Goal: Find specific page/section: Find specific page/section

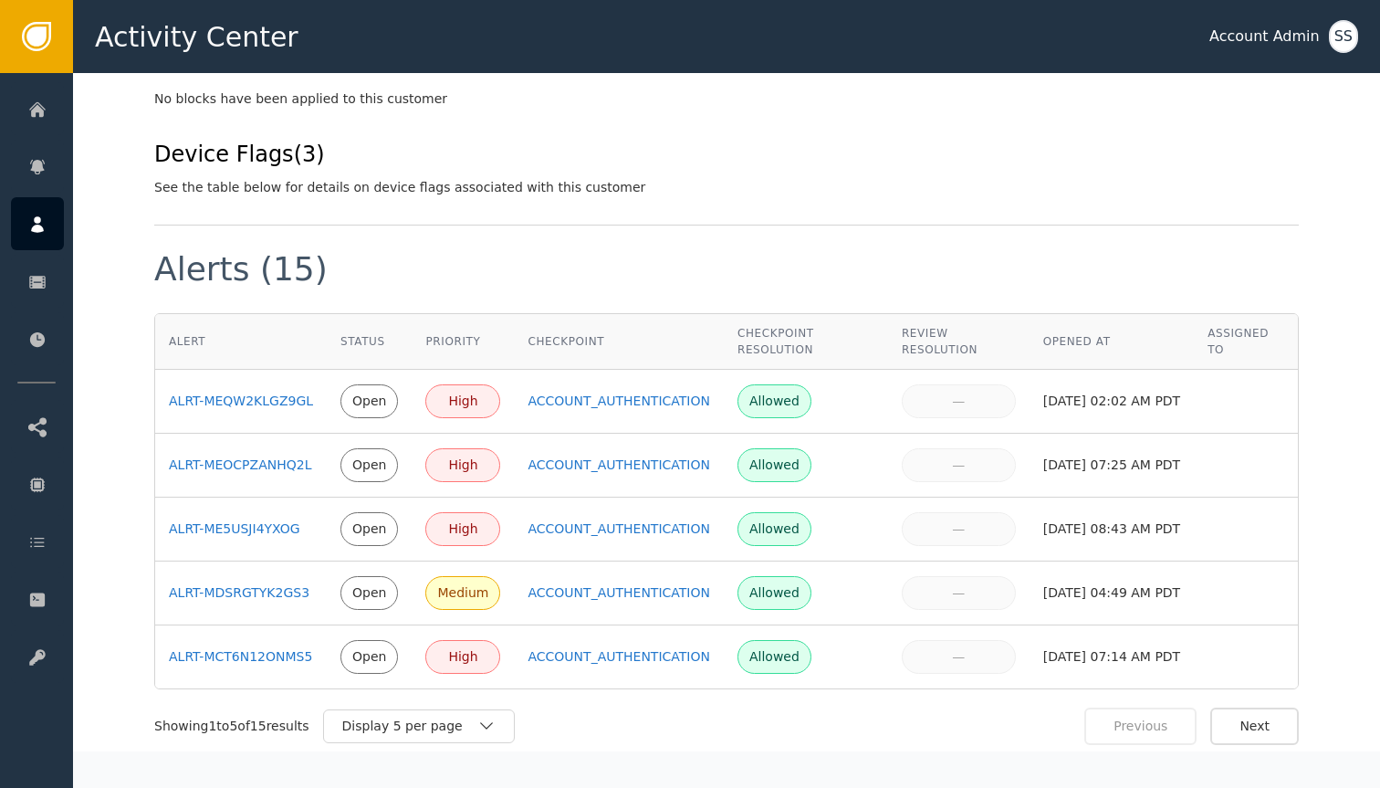
scroll to position [905, 0]
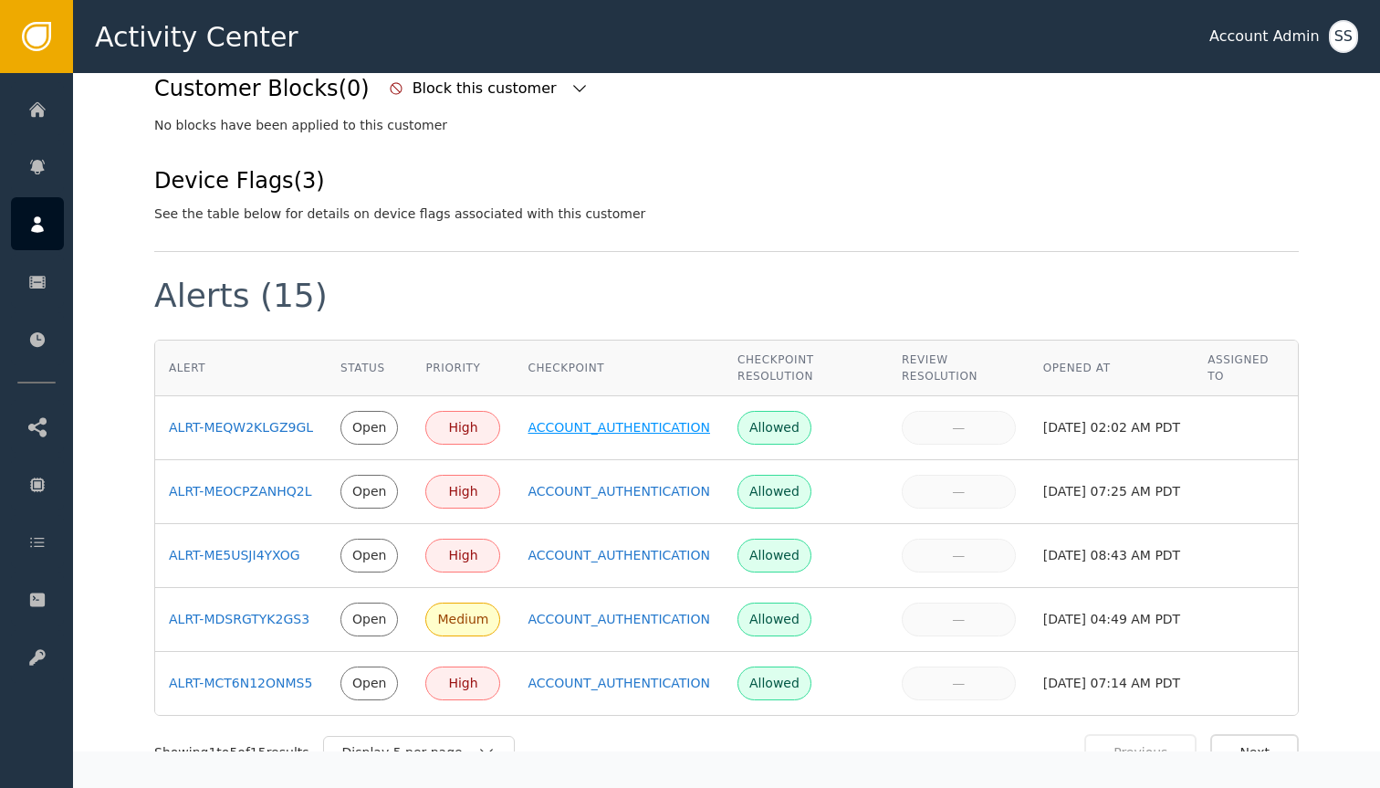
click at [626, 418] on div "ACCOUNT_AUTHENTICATION" at bounding box center [619, 427] width 183 height 19
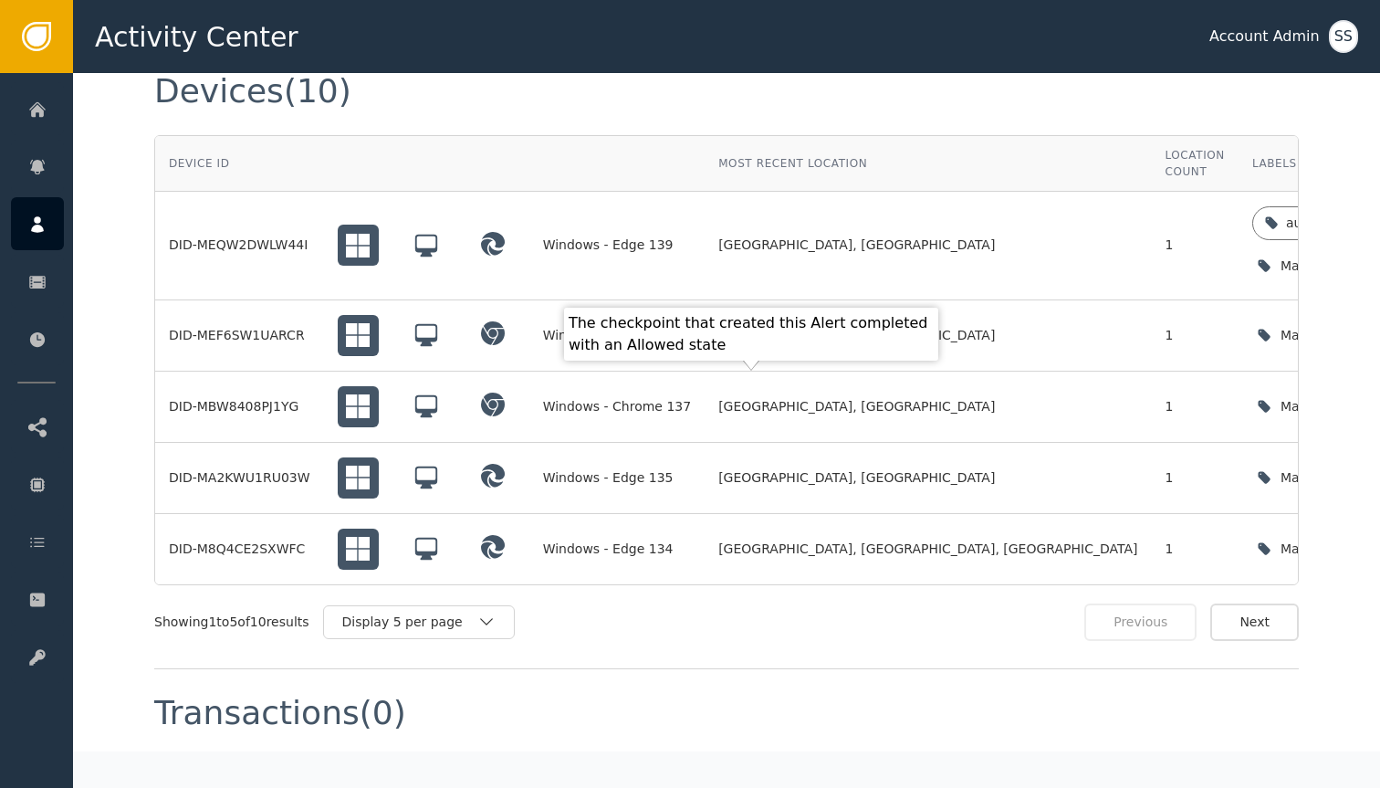
scroll to position [1685, 0]
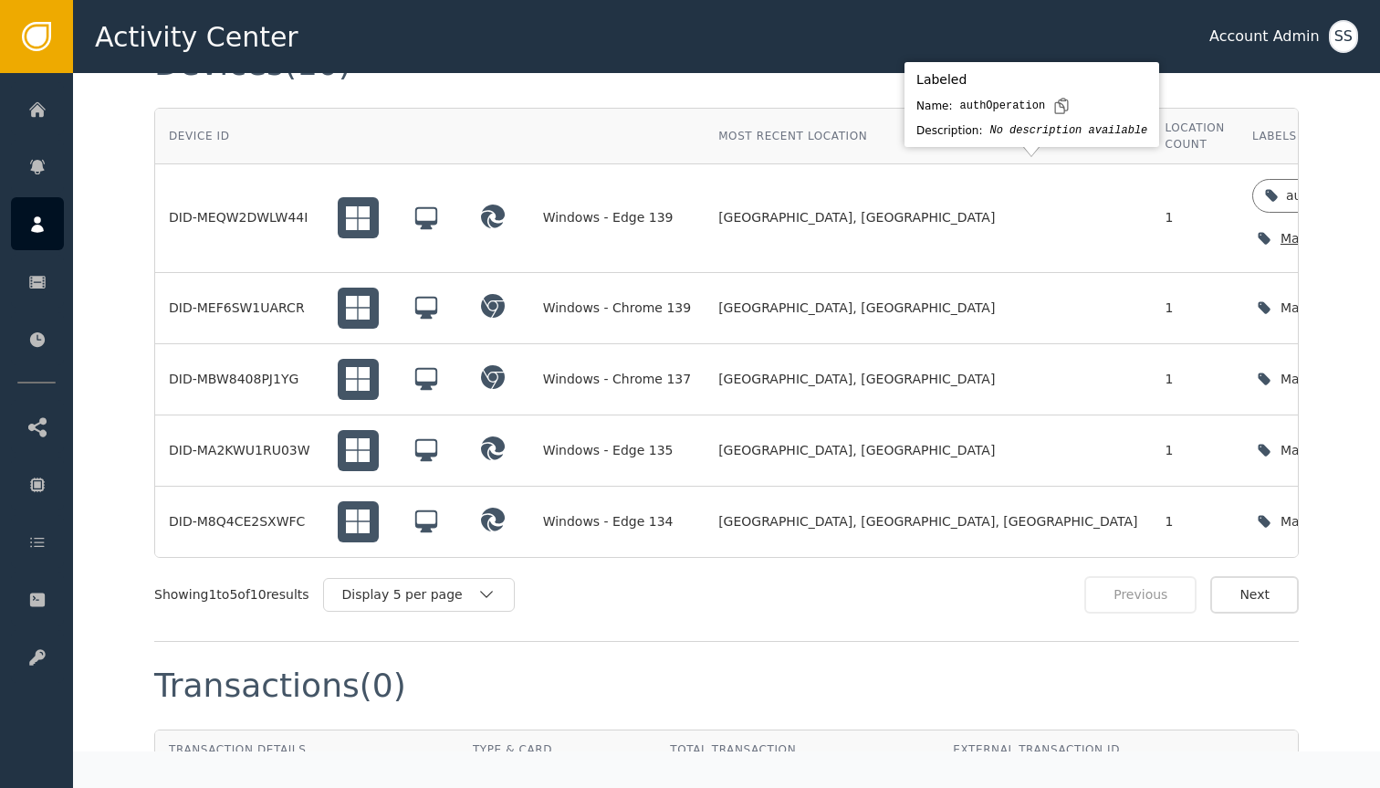
click at [1380, 188] on icon at bounding box center [1393, 195] width 15 height 15
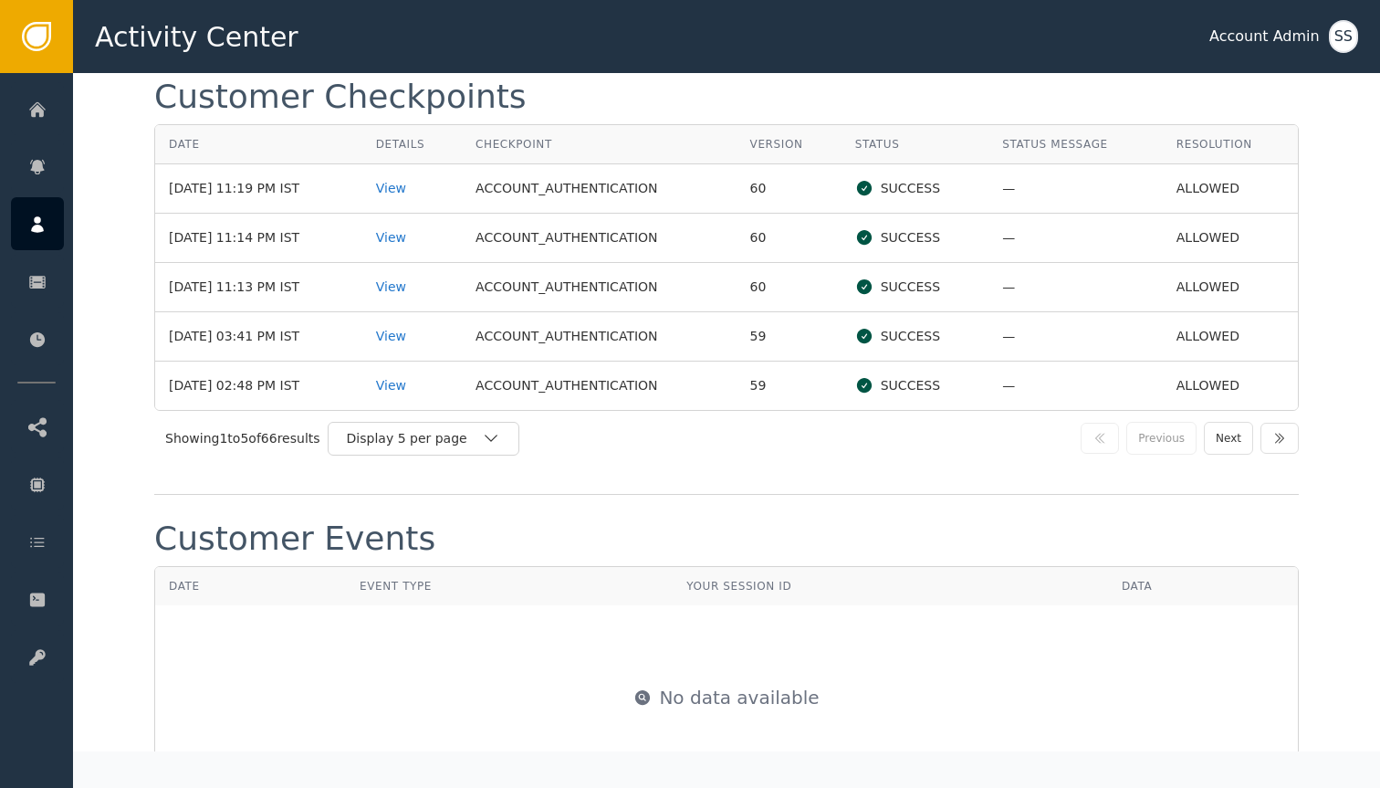
scroll to position [2684, 0]
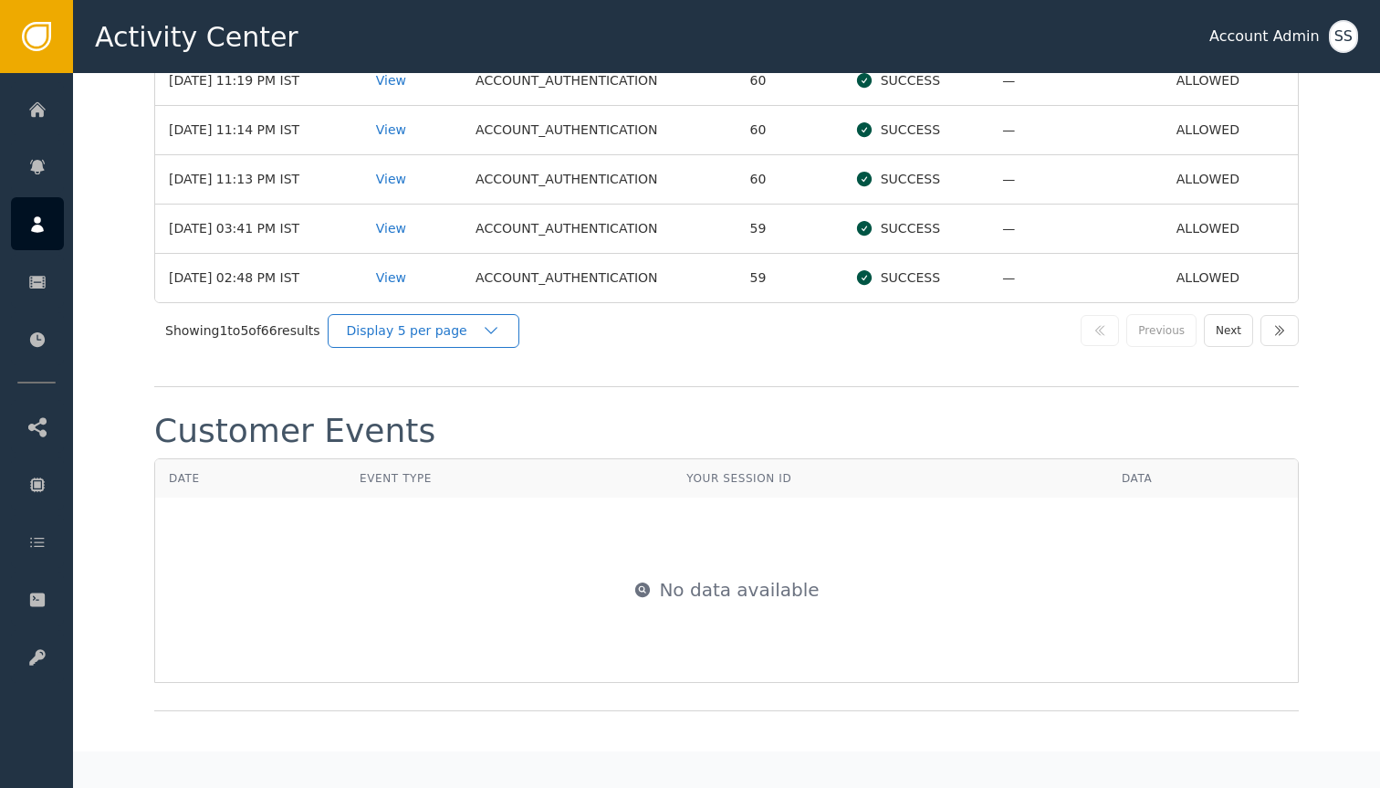
click at [519, 333] on div "Display 5 per page" at bounding box center [424, 331] width 192 height 34
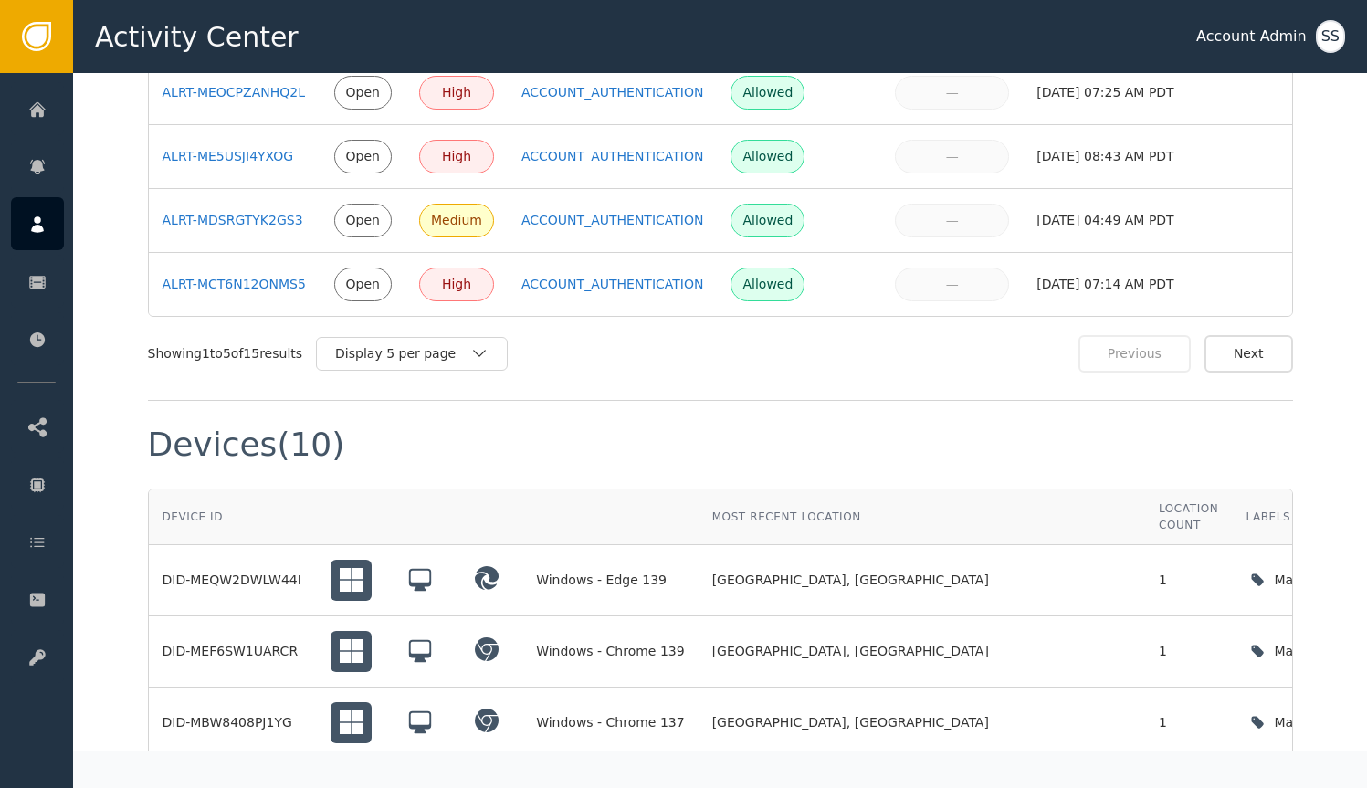
scroll to position [1272, 0]
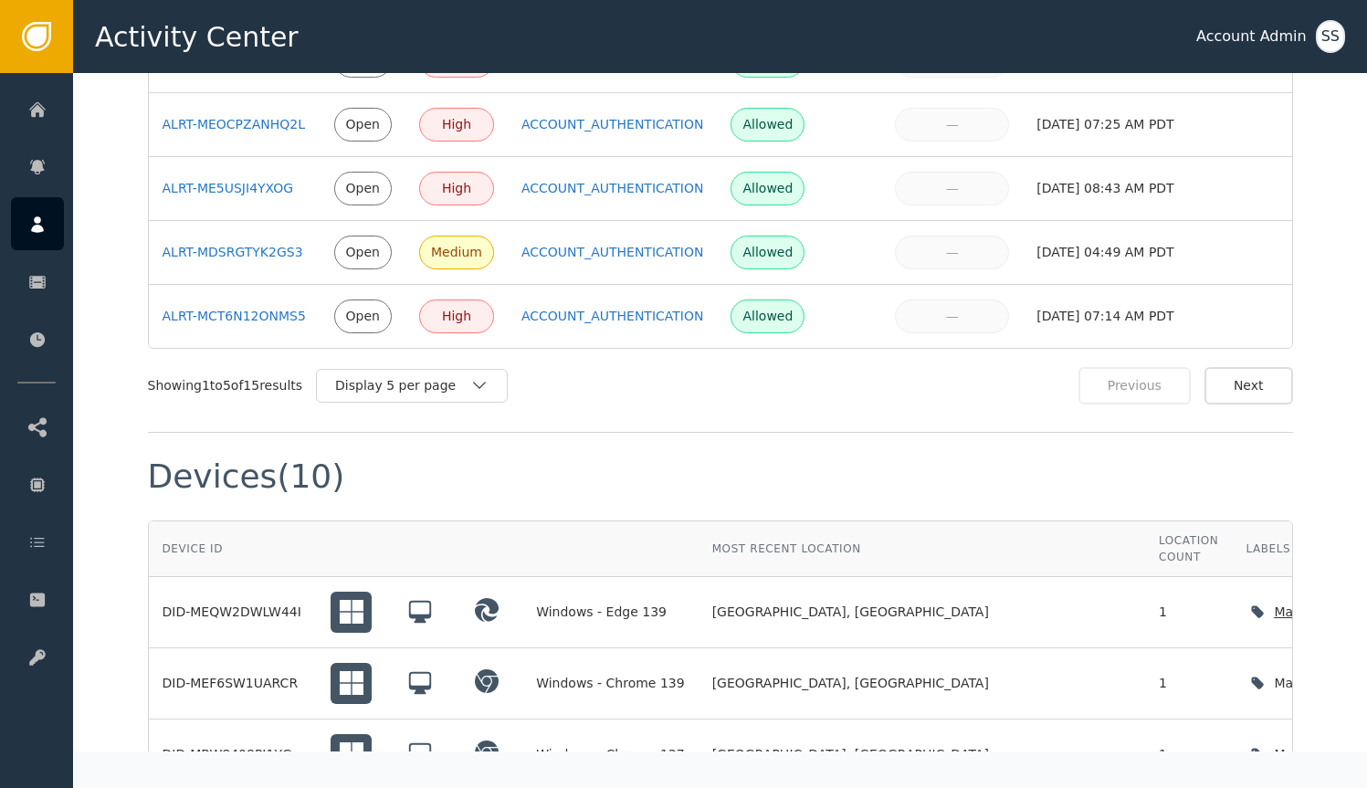
click at [1037, 489] on div "Devices (10)" at bounding box center [720, 490] width 1145 height 60
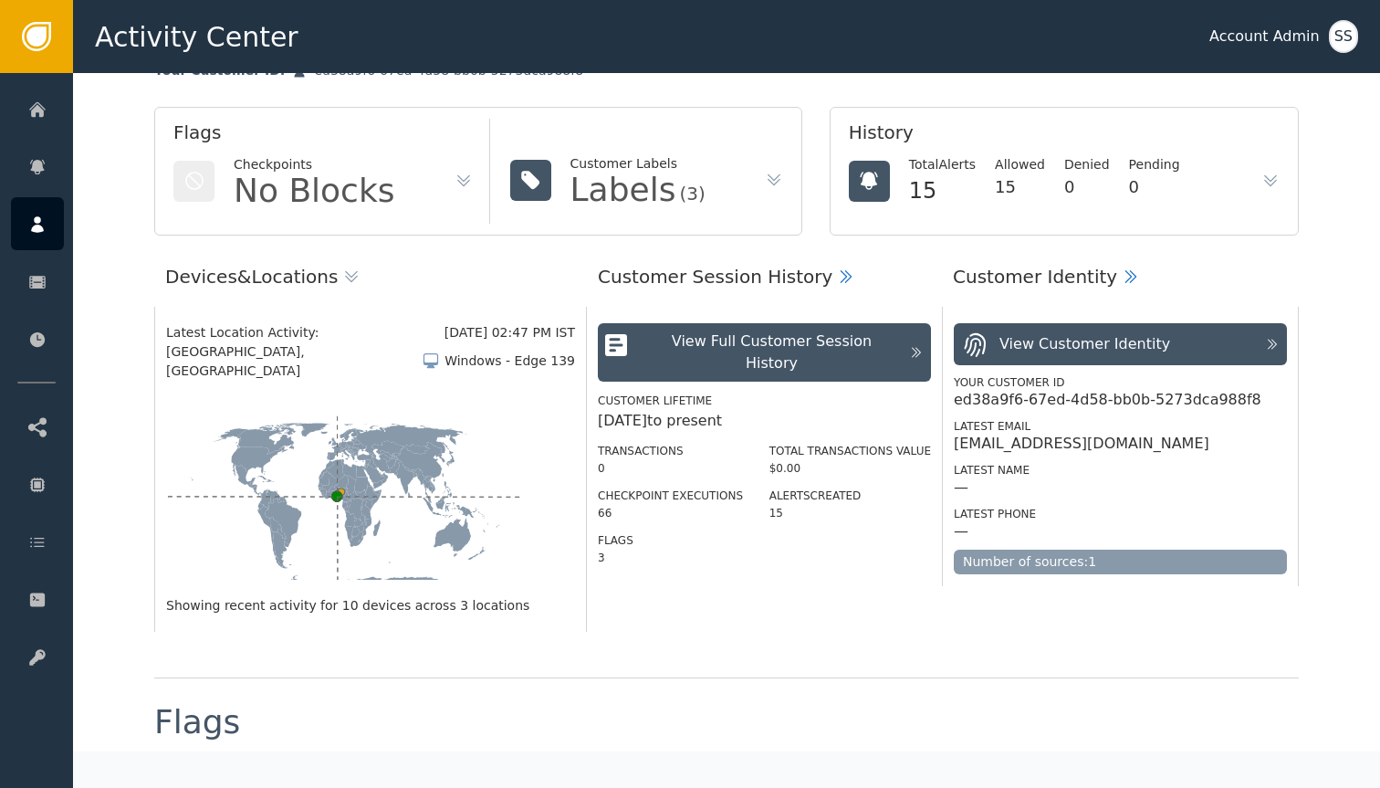
scroll to position [102, 0]
